Goal: Information Seeking & Learning: Compare options

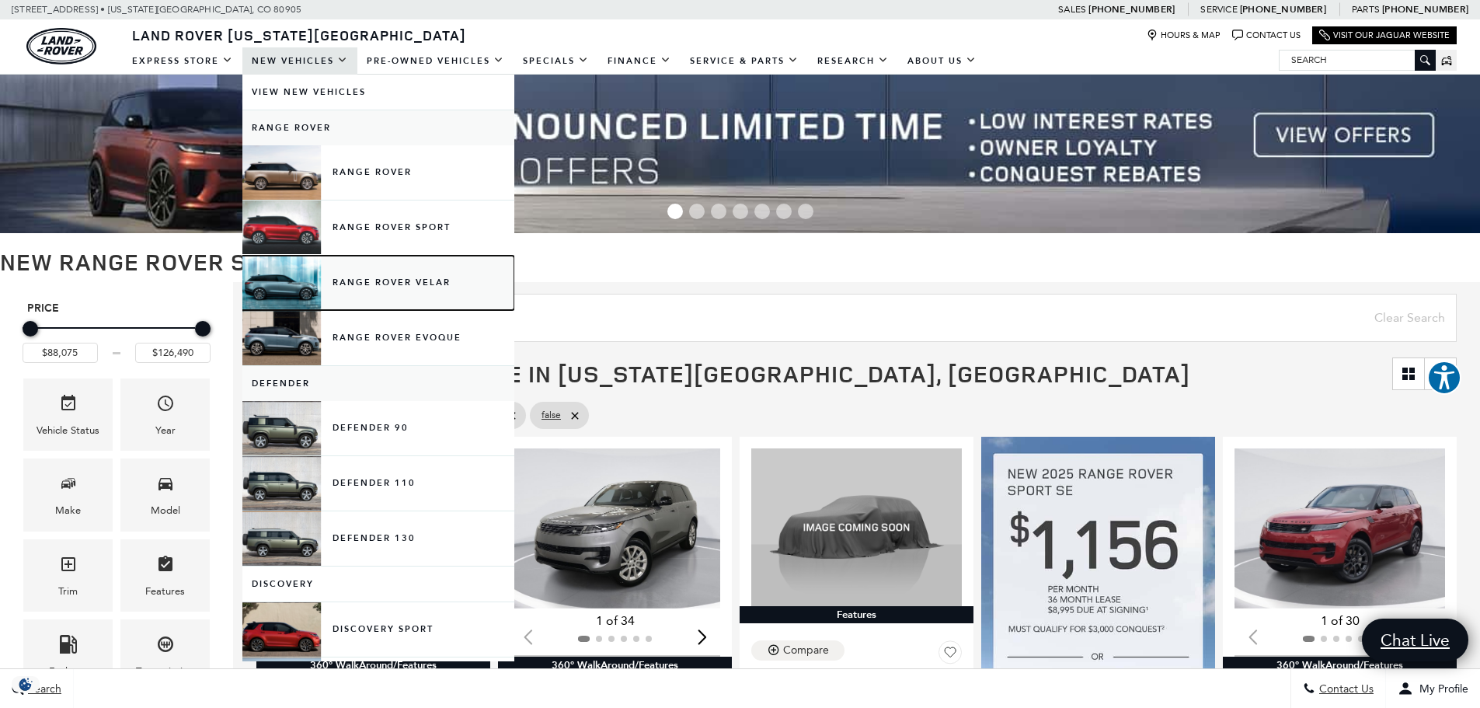
click at [409, 277] on link "Range Rover Velar" at bounding box center [378, 283] width 272 height 54
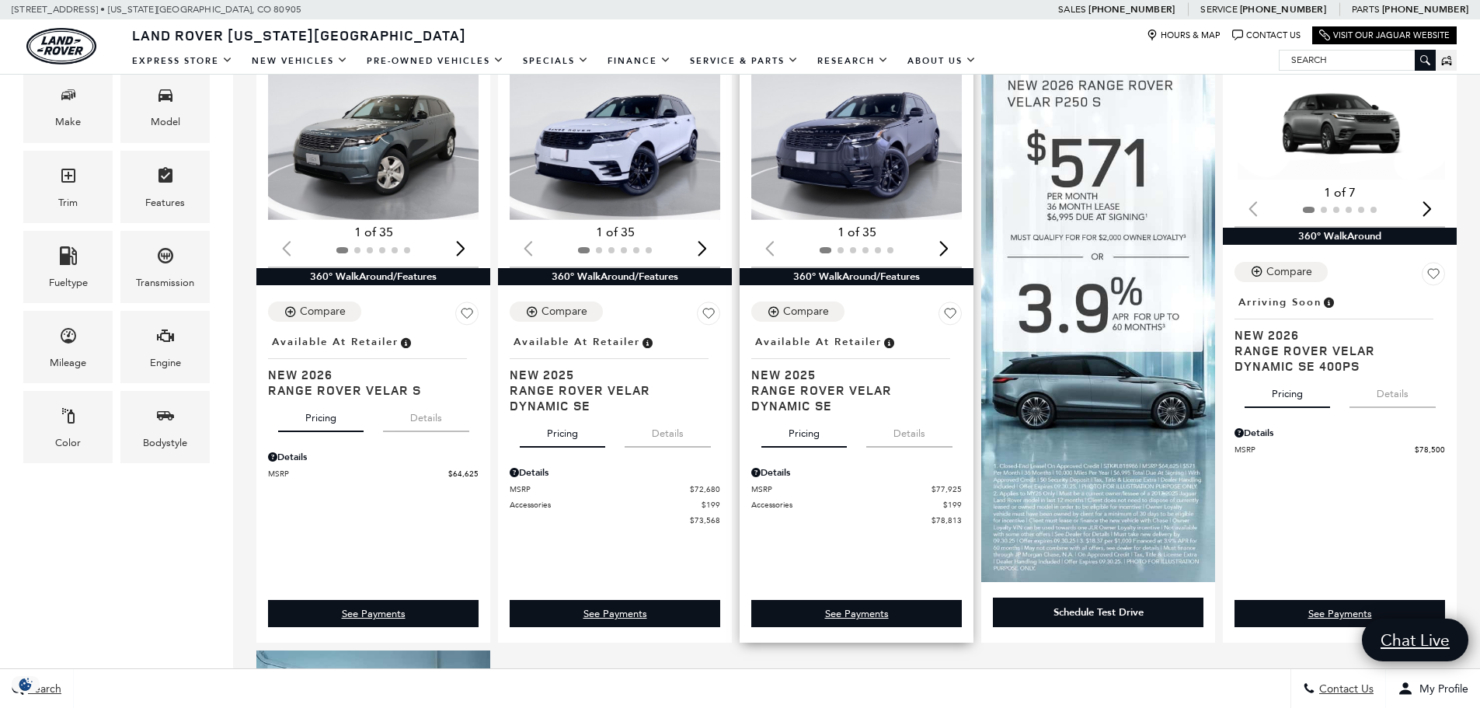
click at [951, 247] on div "Next slide" at bounding box center [943, 248] width 21 height 34
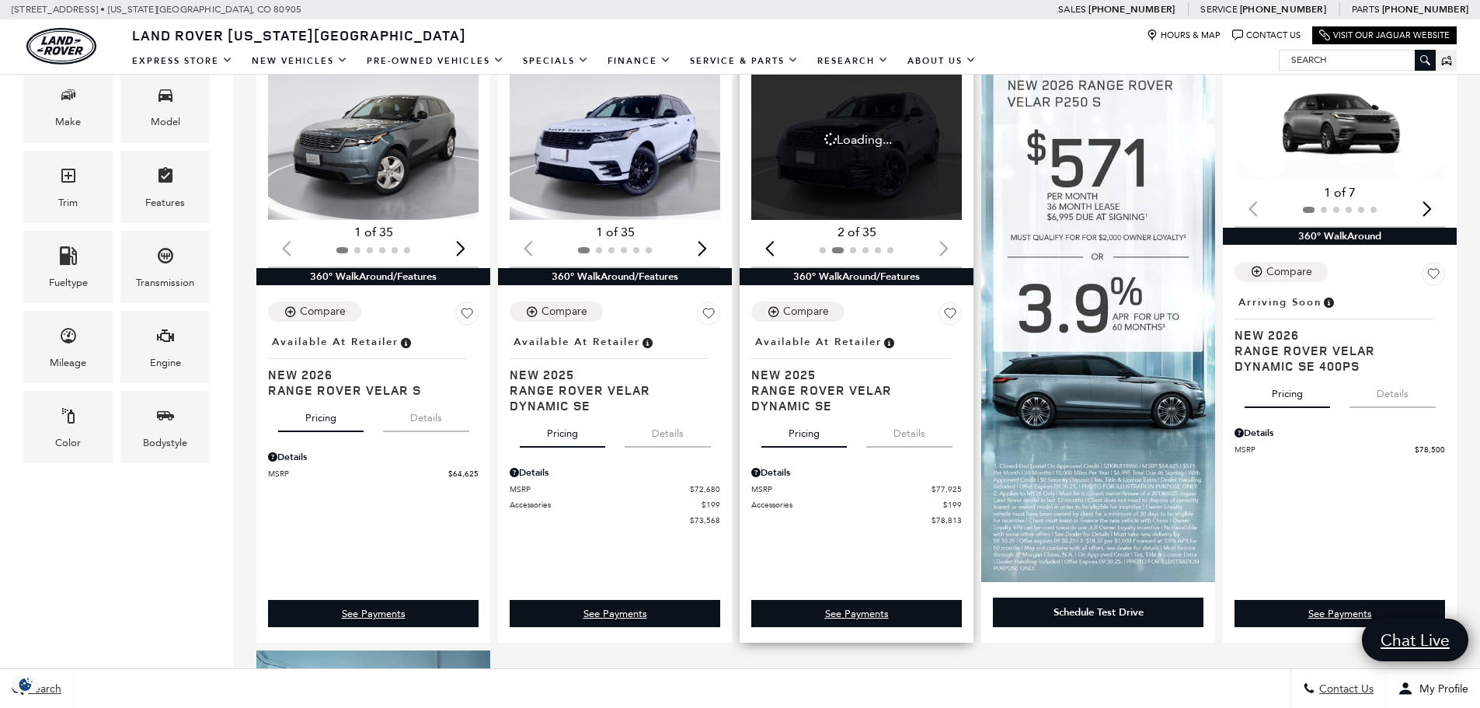
click at [951, 247] on div at bounding box center [856, 250] width 210 height 17
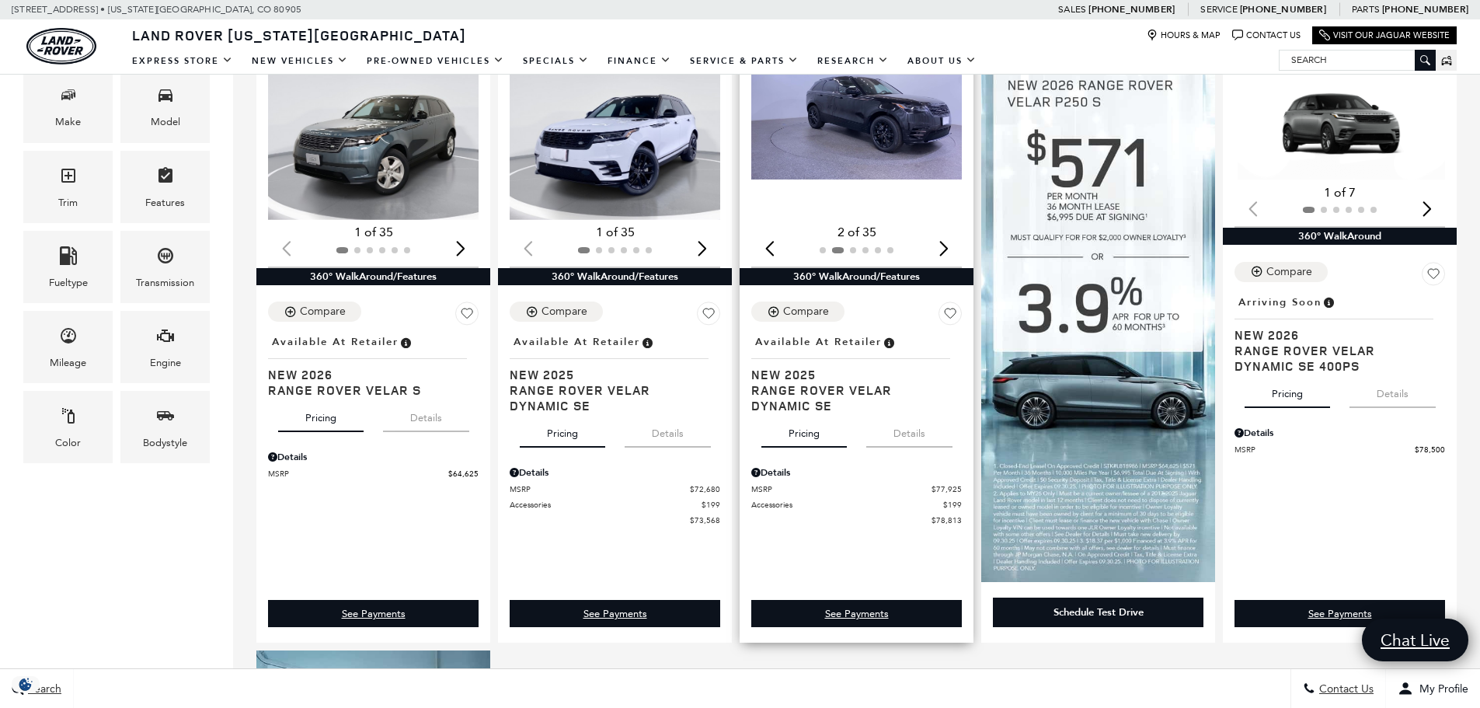
click at [951, 247] on div "Next slide" at bounding box center [943, 248] width 21 height 34
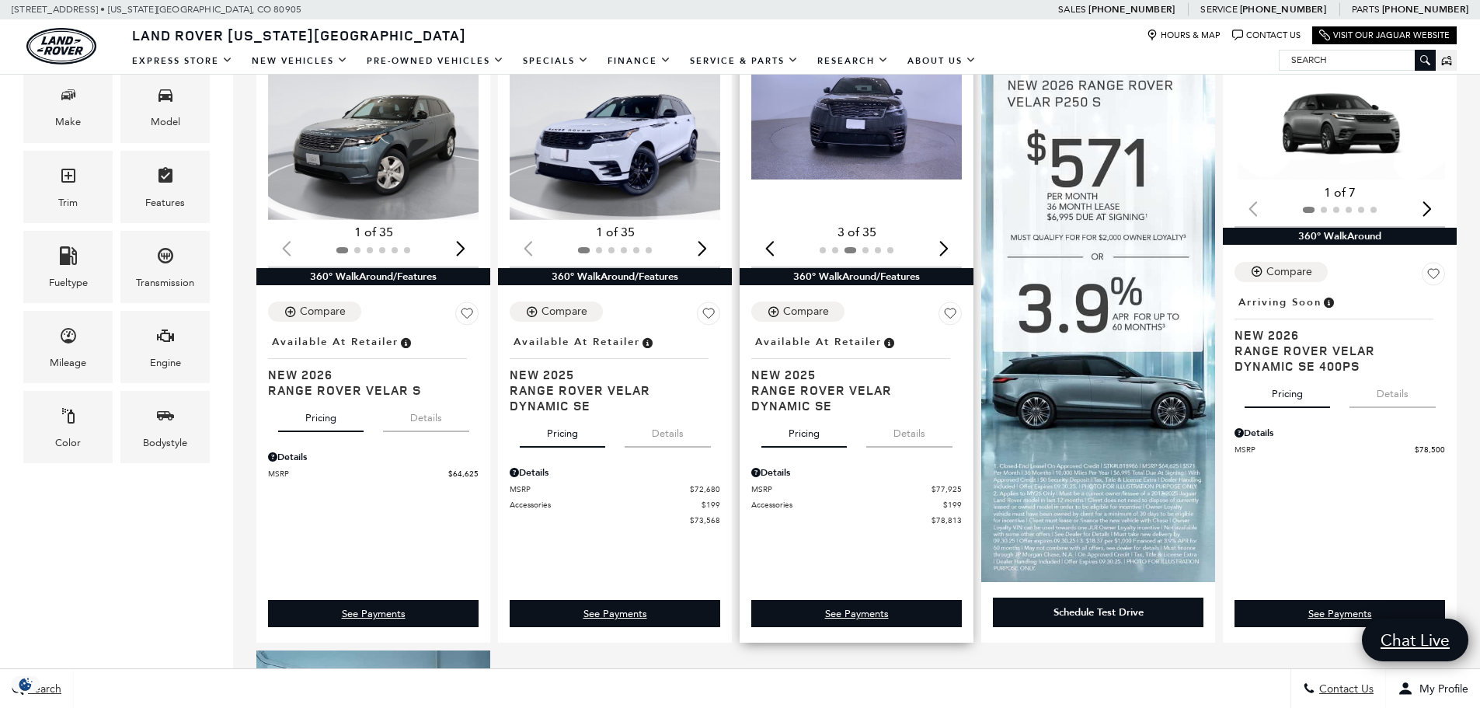
click at [951, 247] on div "Next slide" at bounding box center [943, 248] width 21 height 34
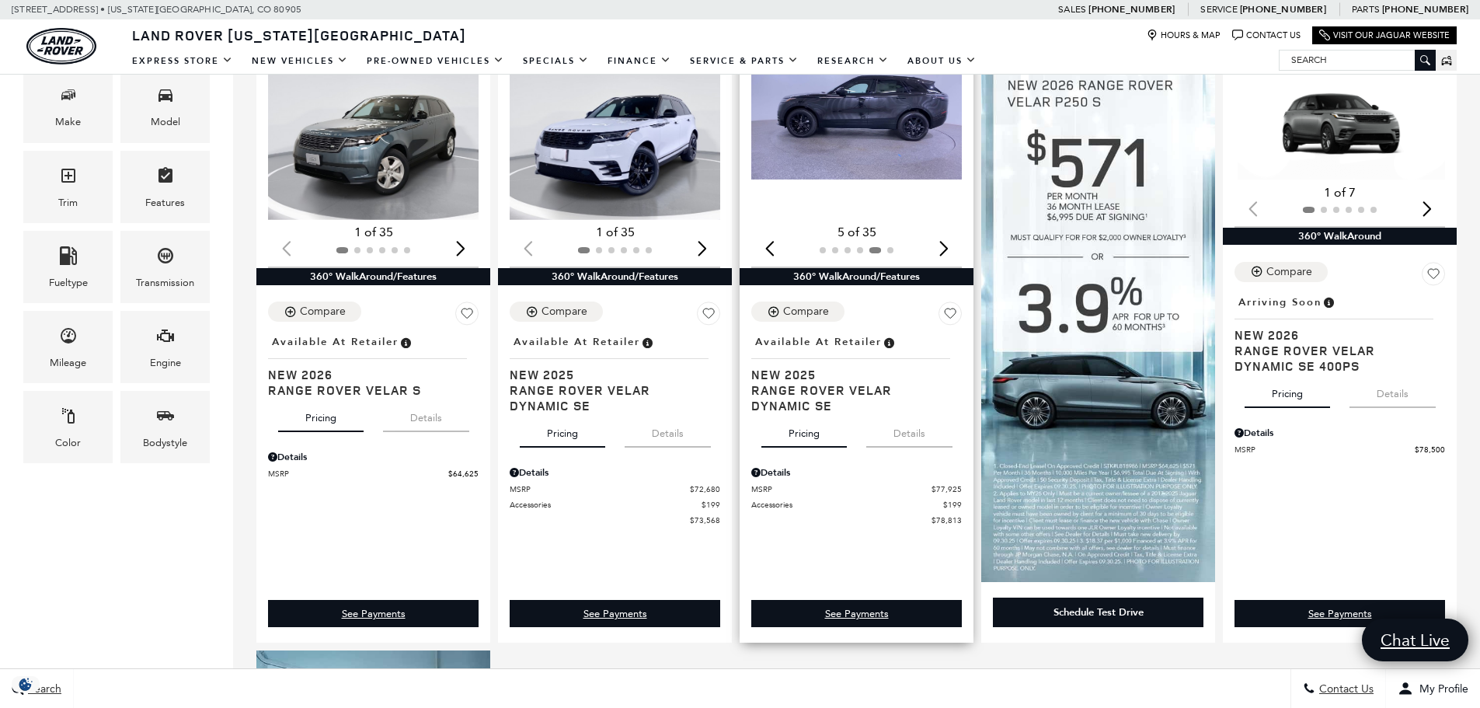
click at [951, 247] on div "Next slide" at bounding box center [943, 248] width 21 height 34
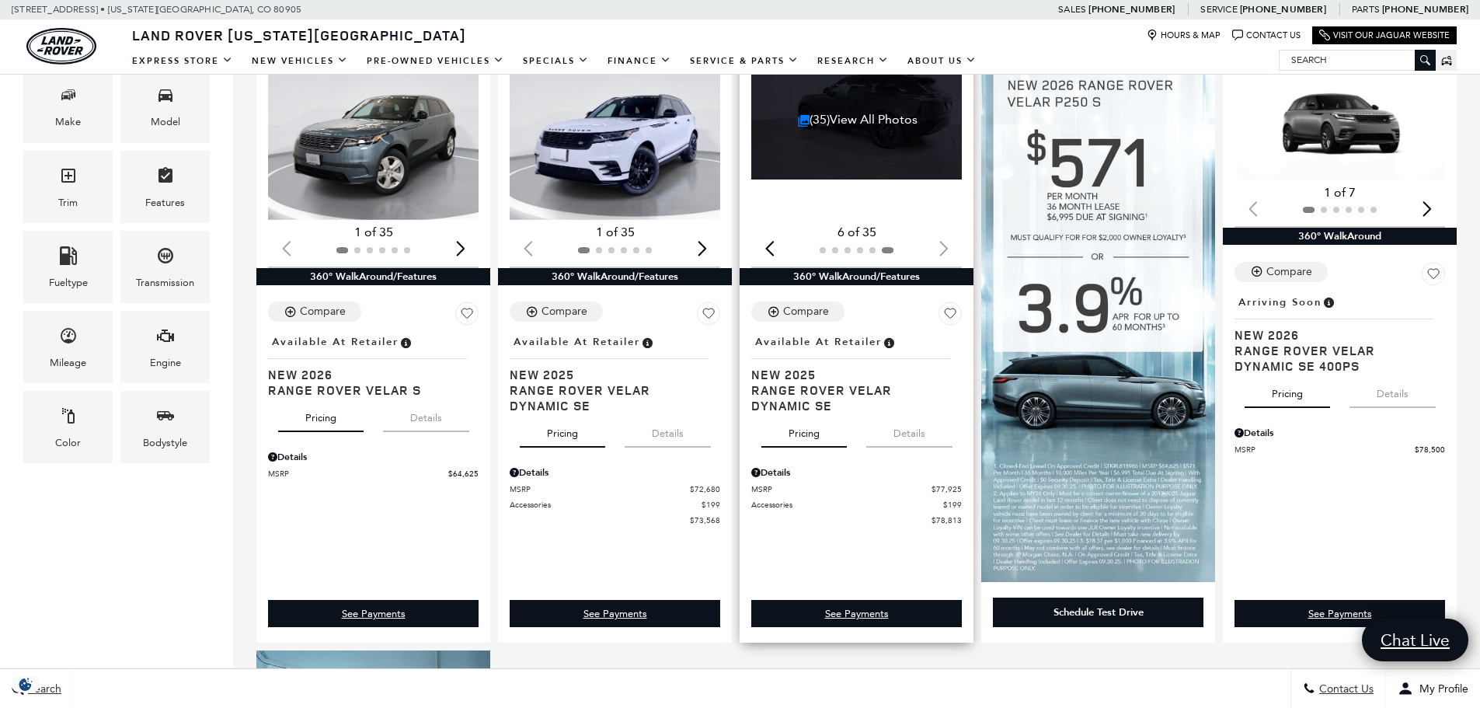
click at [767, 247] on div "Previous slide" at bounding box center [769, 248] width 21 height 34
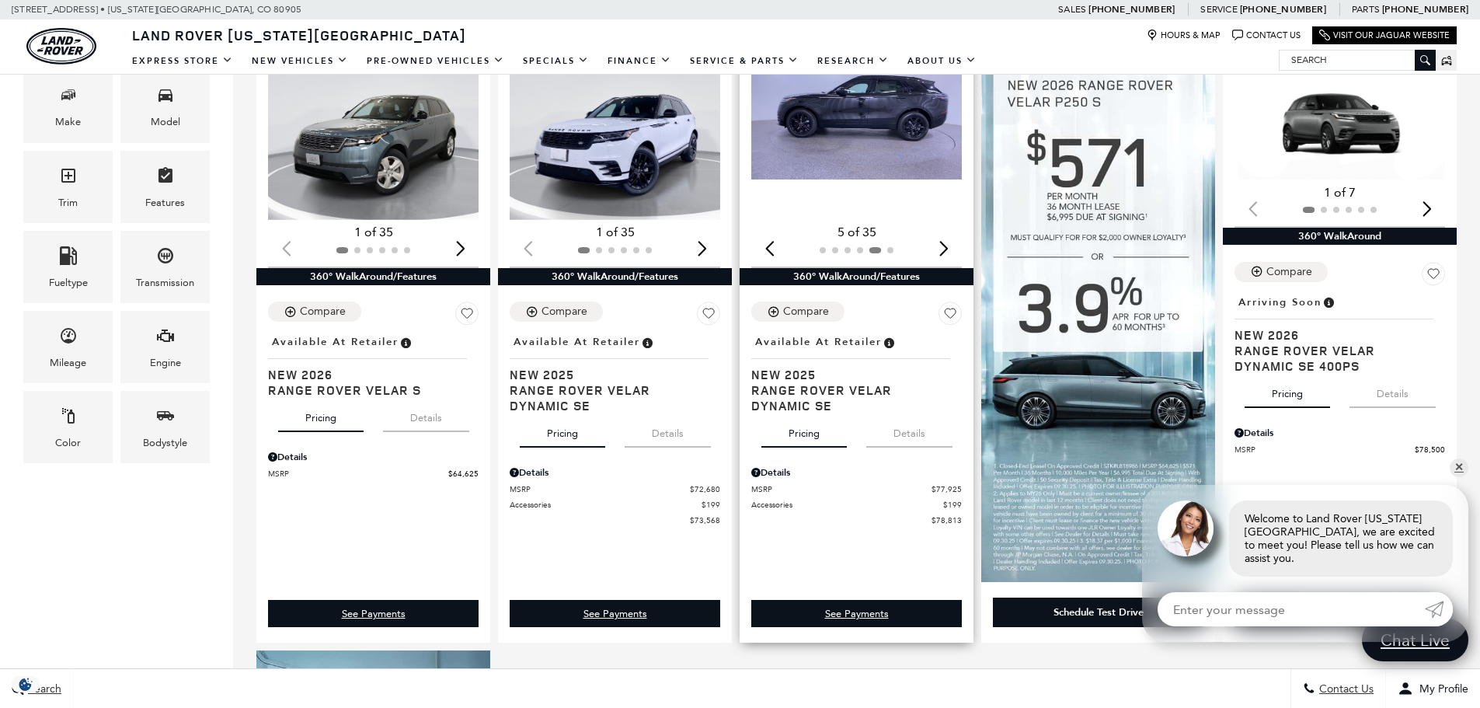
click at [877, 172] on img "5 / 6" at bounding box center [857, 120] width 213 height 120
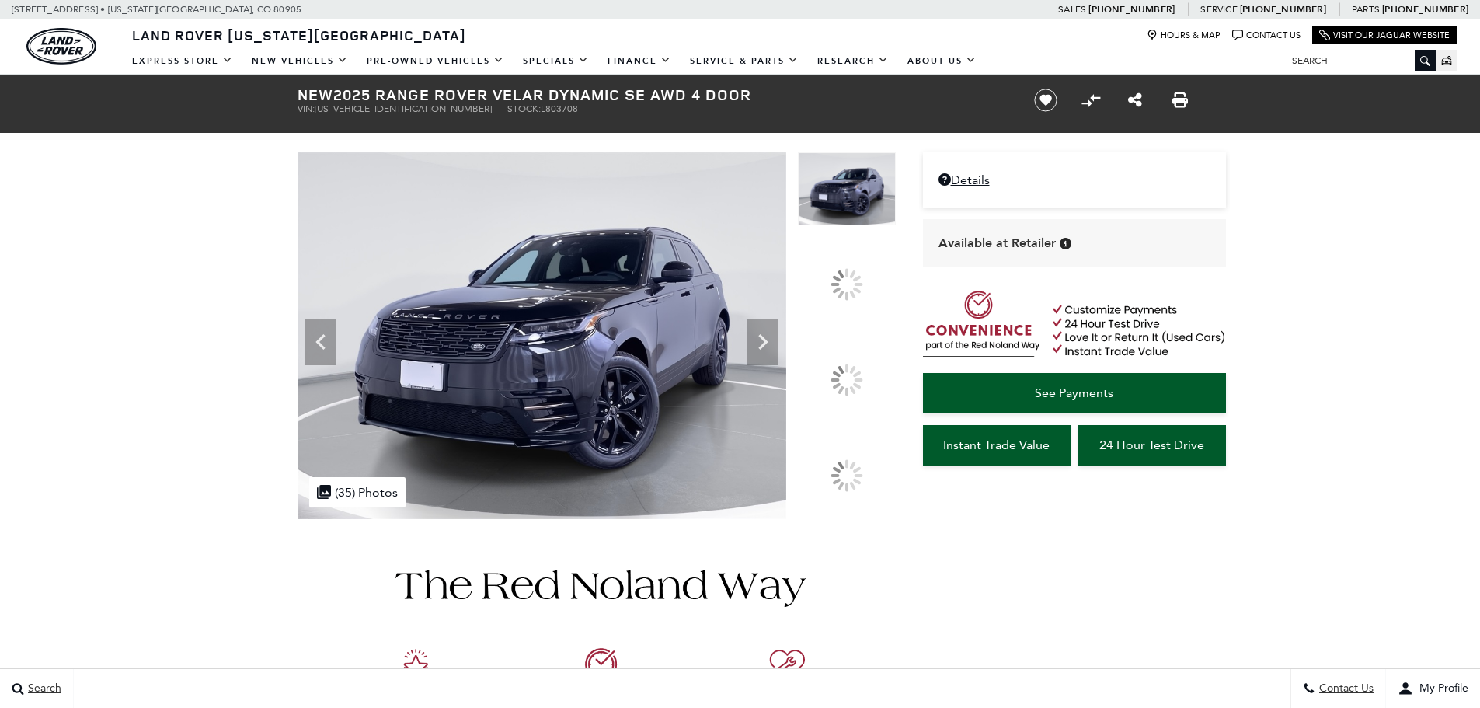
click at [859, 377] on div at bounding box center [846, 379] width 44 height 44
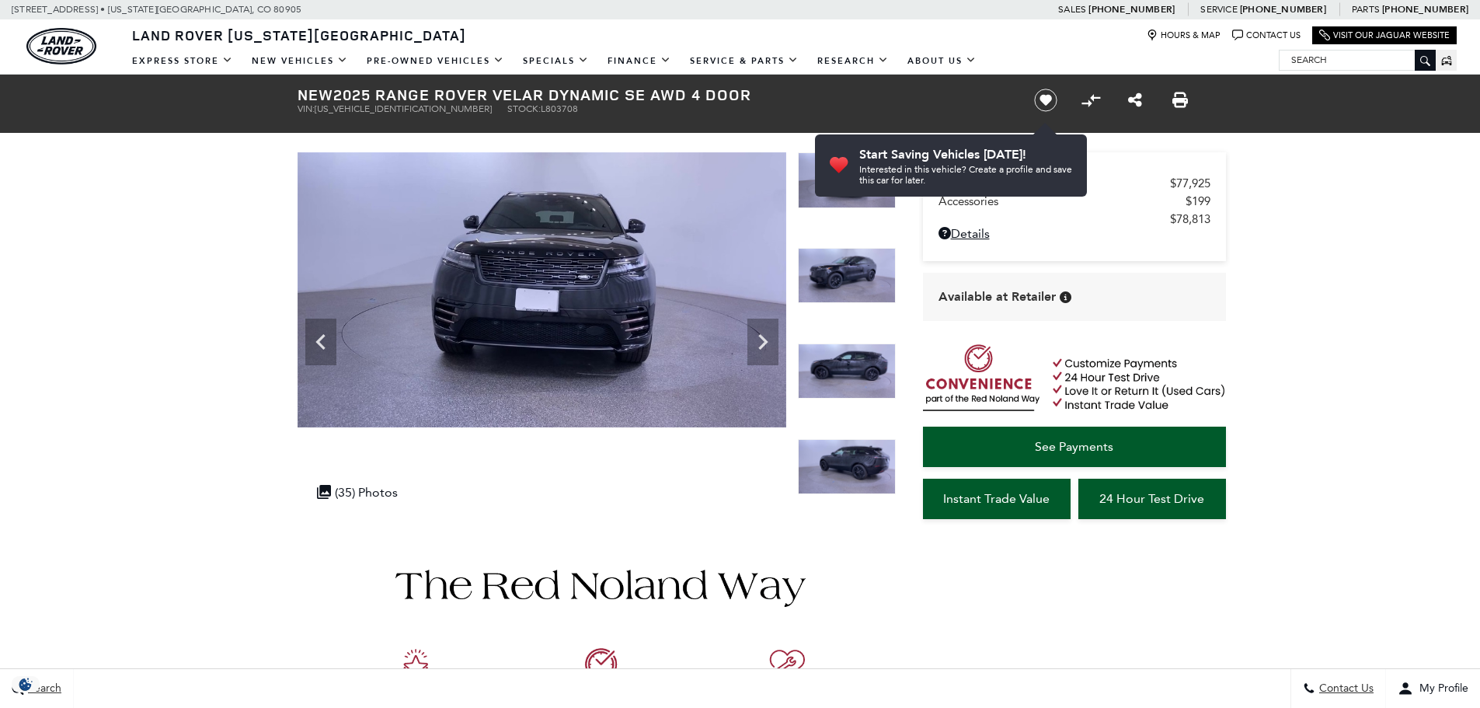
click at [848, 377] on img at bounding box center [847, 371] width 98 height 56
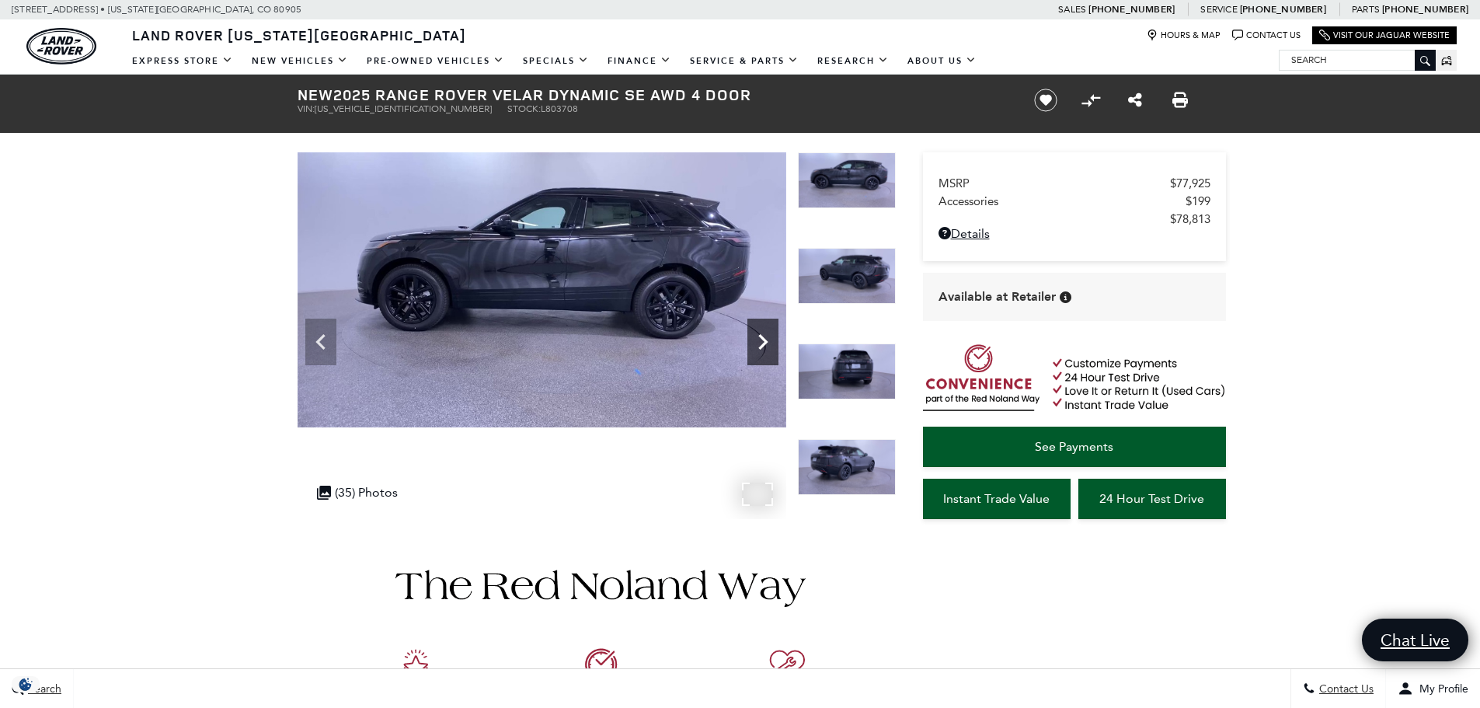
click at [762, 340] on icon "Next" at bounding box center [762, 341] width 31 height 31
